Goal: Transaction & Acquisition: Purchase product/service

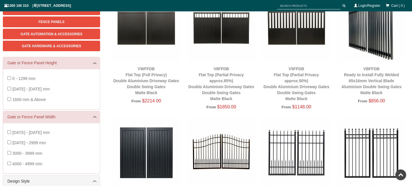
scroll to position [71, 0]
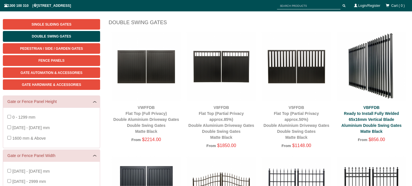
click at [372, 127] on div "VBFFDB Ready to Install Fully Welded 65x16mm Vertical Blade Aluminium Double Sw…" at bounding box center [371, 120] width 69 height 30
click at [358, 115] on link "VBFFDB Ready to Install Fully Welded 65x16mm Vertical Blade Aluminium Double Sw…" at bounding box center [371, 119] width 60 height 28
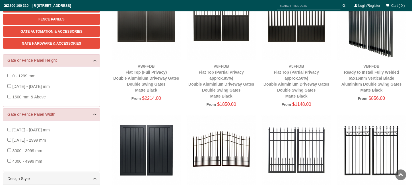
scroll to position [156, 0]
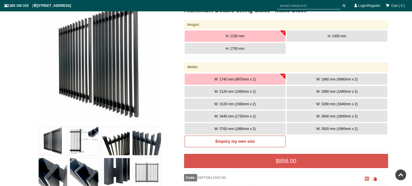
scroll to position [100, 0]
click at [250, 92] on span "W: 2120 mm (1060mm x 2)" at bounding box center [234, 92] width 41 height 4
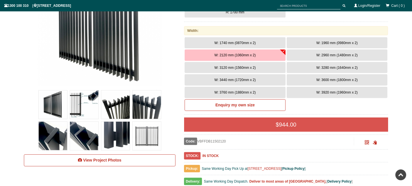
scroll to position [128, 0]
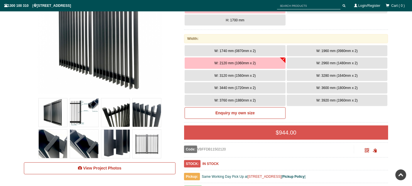
click at [324, 87] on span "W: 3600 mm (1800mm x 2)" at bounding box center [336, 88] width 41 height 4
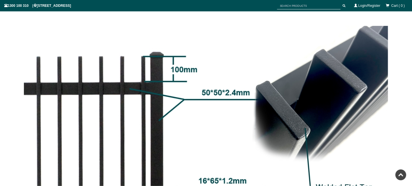
scroll to position [498, 0]
